Goal: Task Accomplishment & Management: Use online tool/utility

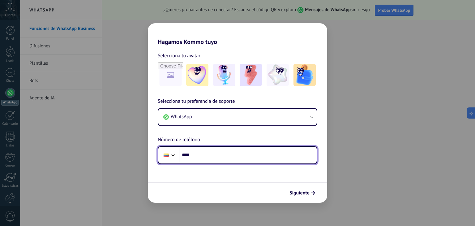
click at [260, 155] on input "****" at bounding box center [248, 155] width 138 height 14
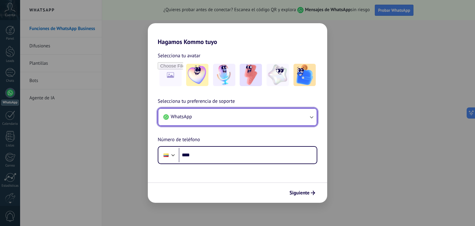
click at [288, 116] on button "WhatsApp" at bounding box center [237, 117] width 158 height 17
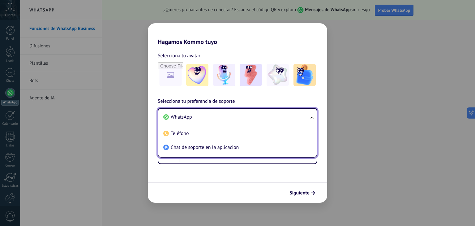
click at [288, 116] on li "WhatsApp" at bounding box center [236, 117] width 151 height 14
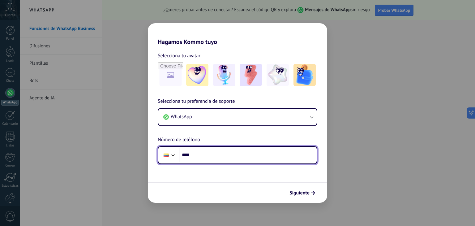
click at [213, 156] on input "****" at bounding box center [248, 155] width 138 height 14
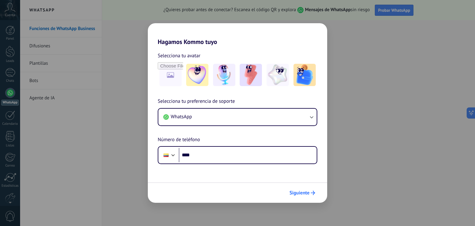
click at [306, 193] on span "Siguiente" at bounding box center [299, 192] width 20 height 4
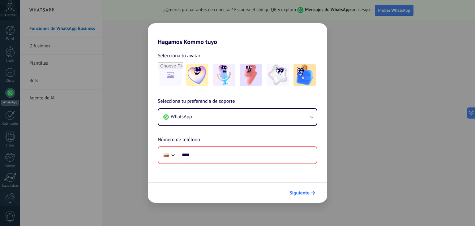
click at [306, 193] on span "Siguiente" at bounding box center [299, 192] width 20 height 4
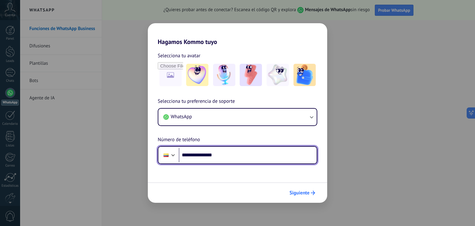
type input "**********"
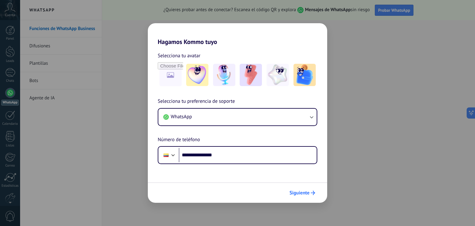
click at [295, 193] on span "Siguiente" at bounding box center [299, 192] width 20 height 4
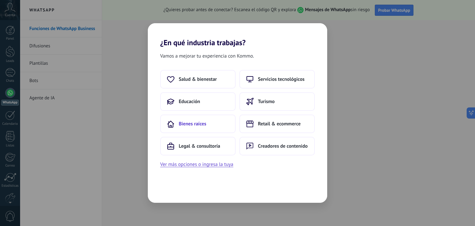
click at [218, 124] on button "Bienes raíces" at bounding box center [197, 123] width 75 height 19
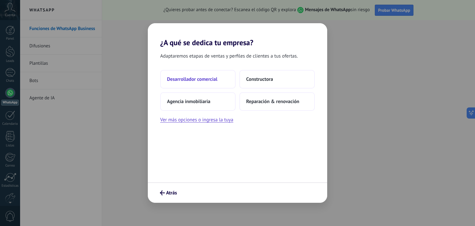
click at [222, 85] on button "Desarrollador comercial" at bounding box center [197, 79] width 75 height 19
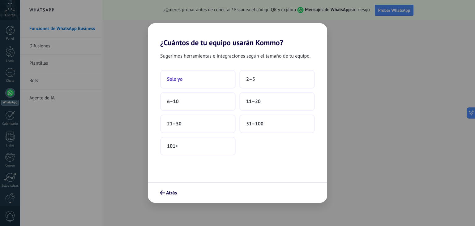
click at [216, 86] on button "Solo yo" at bounding box center [197, 79] width 75 height 19
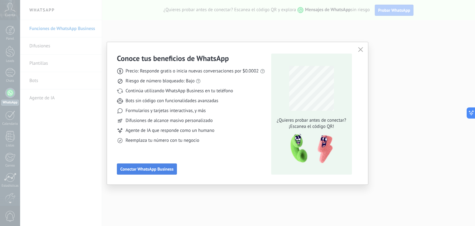
click at [164, 170] on span "Conectar WhatsApp Business" at bounding box center [146, 169] width 53 height 4
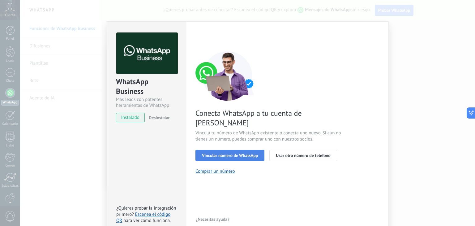
click at [224, 153] on span "Vincular número de WhatsApp" at bounding box center [230, 155] width 56 height 4
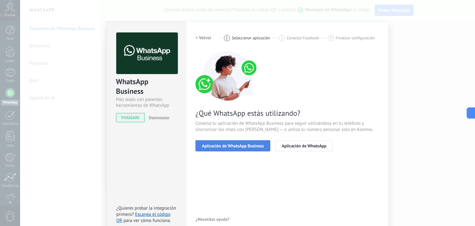
click at [227, 146] on span "Aplicación de WhatsApp Business" at bounding box center [233, 145] width 62 height 4
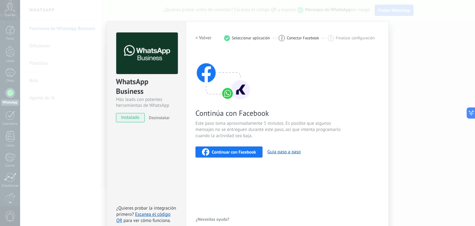
click at [229, 150] on span "Continuar con Facebook" at bounding box center [234, 152] width 44 height 4
click at [394, 46] on div "WhatsApp Business Más leads con potentes herramientas de WhatsApp instalado Des…" at bounding box center [247, 113] width 455 height 226
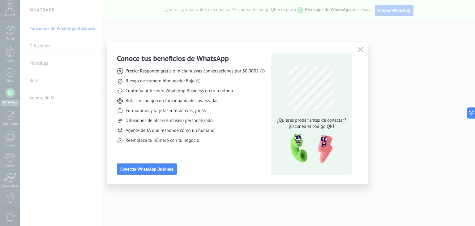
click at [359, 49] on icon "button" at bounding box center [360, 49] width 5 height 5
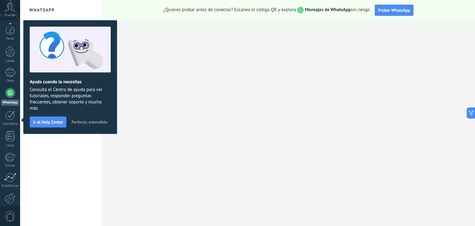
scroll to position [31, 0]
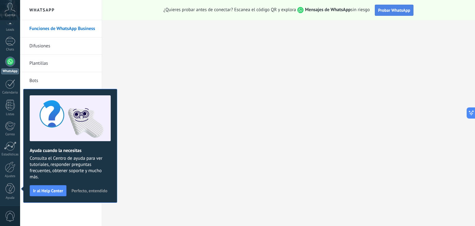
click at [396, 12] on span "Probar WhatsApp" at bounding box center [394, 10] width 32 height 6
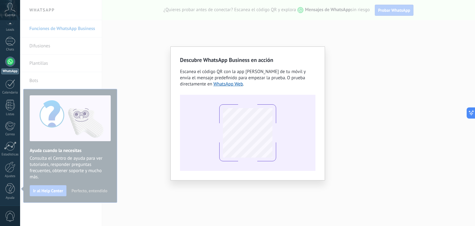
click at [329, 44] on div "Descubre WhatsApp Business en acción Escanea el código QR con la app [PERSON_NA…" at bounding box center [247, 113] width 455 height 226
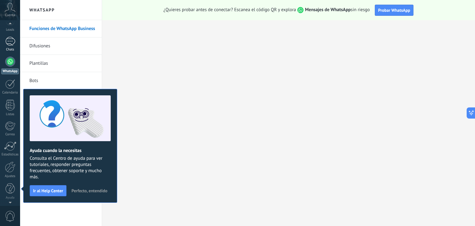
scroll to position [0, 0]
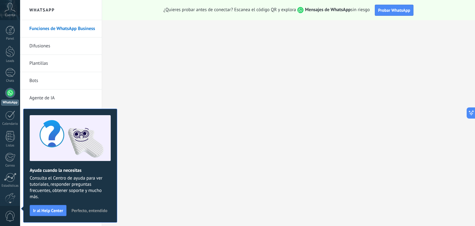
click at [12, 92] on div at bounding box center [10, 93] width 10 height 10
click at [9, 13] on div "Cuenta" at bounding box center [10, 10] width 20 height 20
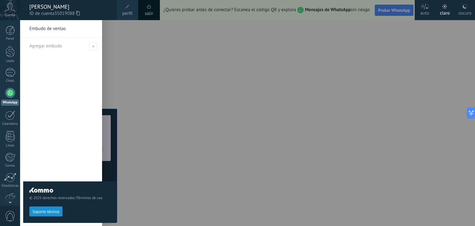
click at [116, 77] on div "© 2025 derechos reservados | Términos de uso Soporte técnico" at bounding box center [69, 123] width 93 height 206
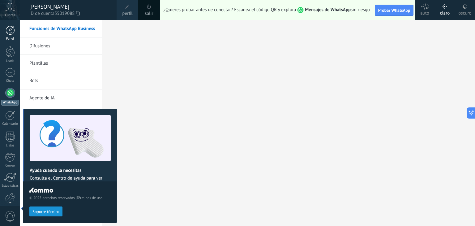
click at [9, 38] on div "Panel" at bounding box center [10, 39] width 18 height 4
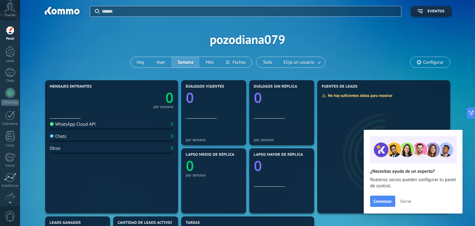
click at [11, 15] on span "Cuenta" at bounding box center [10, 15] width 10 height 4
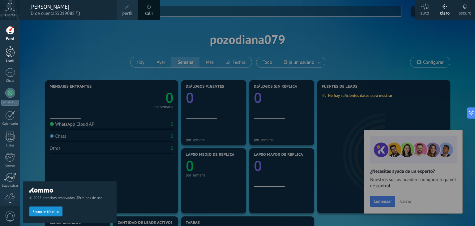
click at [16, 52] on link "Leads" at bounding box center [10, 54] width 20 height 17
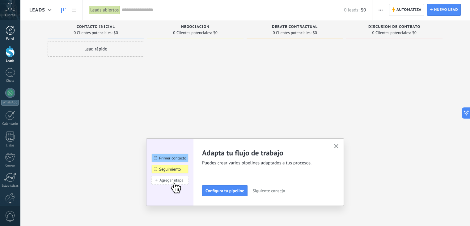
click at [9, 35] on link "Panel" at bounding box center [10, 33] width 20 height 15
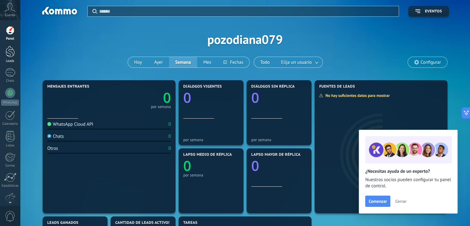
click at [7, 56] on div at bounding box center [10, 51] width 9 height 11
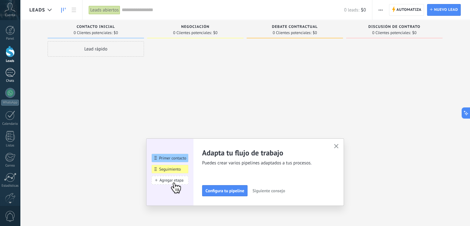
click at [5, 80] on div "Chats" at bounding box center [10, 81] width 18 height 4
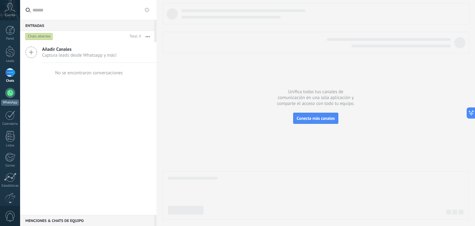
click at [10, 98] on link "WhatsApp" at bounding box center [10, 97] width 20 height 18
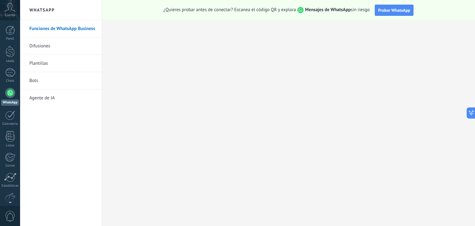
click at [53, 45] on link "Difusiones" at bounding box center [62, 45] width 66 height 17
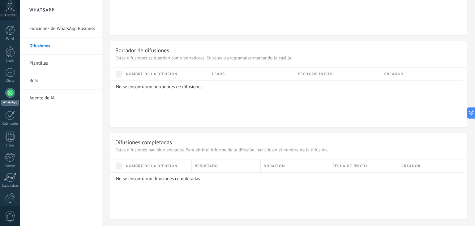
scroll to position [261, 0]
click at [9, 122] on div "Calendario" at bounding box center [10, 124] width 18 height 4
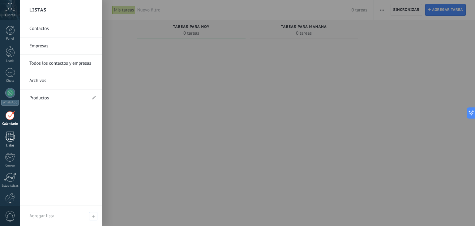
click at [7, 136] on div at bounding box center [10, 136] width 9 height 11
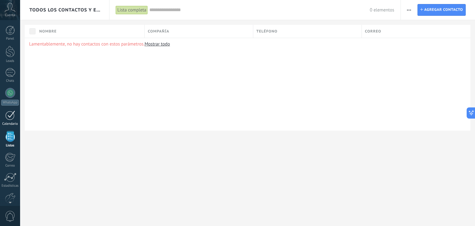
click at [13, 114] on div at bounding box center [10, 115] width 10 height 10
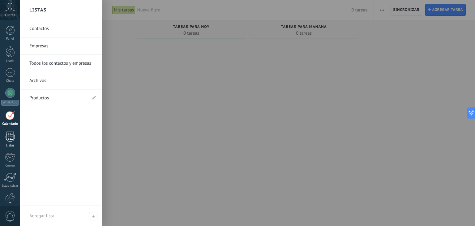
click at [11, 141] on link "Listas" at bounding box center [10, 139] width 20 height 17
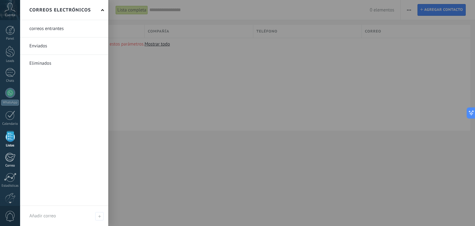
click at [11, 156] on div at bounding box center [10, 156] width 10 height 9
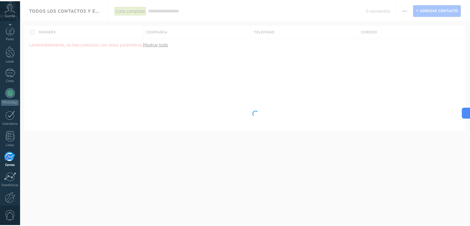
scroll to position [31, 0]
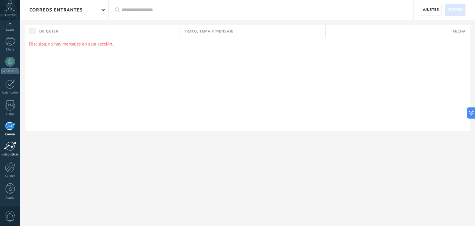
click at [10, 151] on link "Estadísticas" at bounding box center [10, 148] width 20 height 15
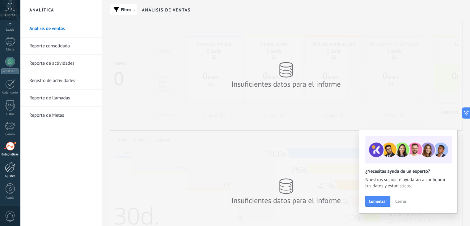
click at [8, 164] on div at bounding box center [10, 166] width 11 height 11
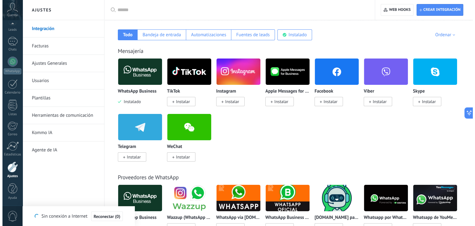
scroll to position [93, 0]
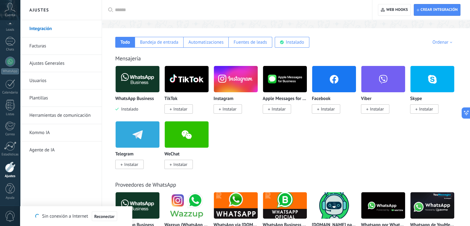
click at [151, 78] on img at bounding box center [138, 79] width 44 height 30
click at [147, 83] on img at bounding box center [138, 79] width 44 height 30
click at [143, 82] on img at bounding box center [138, 79] width 44 height 30
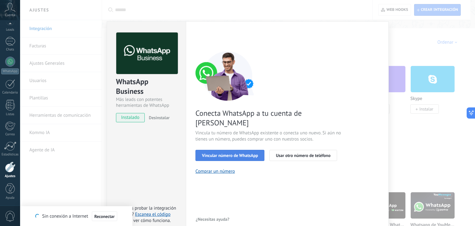
click at [248, 153] on span "Vincular número de WhatsApp" at bounding box center [230, 155] width 56 height 4
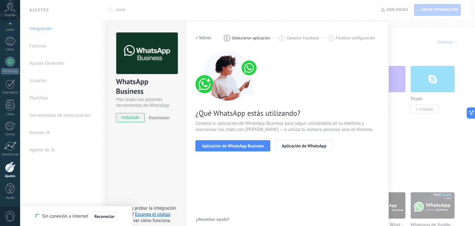
click at [248, 146] on span "Aplicación de WhatsApp Business" at bounding box center [233, 145] width 62 height 4
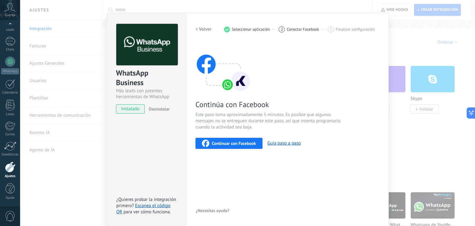
scroll to position [0, 0]
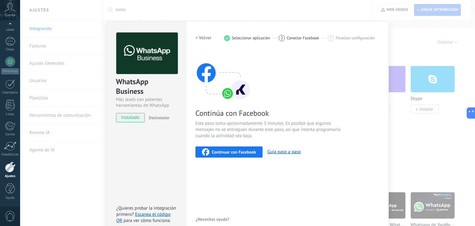
click at [255, 153] on div "Continuar con Facebook" at bounding box center [229, 151] width 54 height 7
